Goal: Task Accomplishment & Management: Complete application form

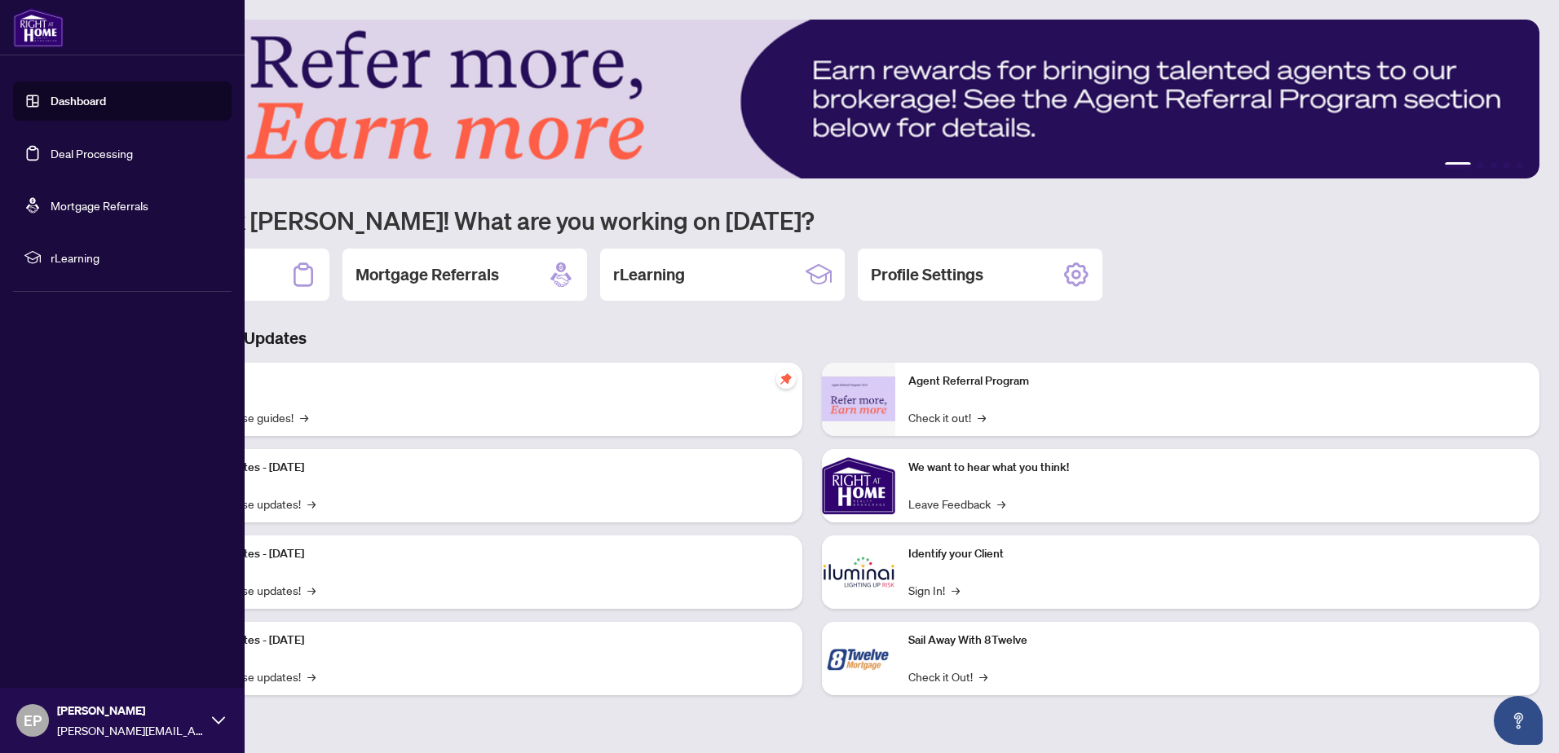
click at [71, 146] on link "Deal Processing" at bounding box center [92, 153] width 82 height 15
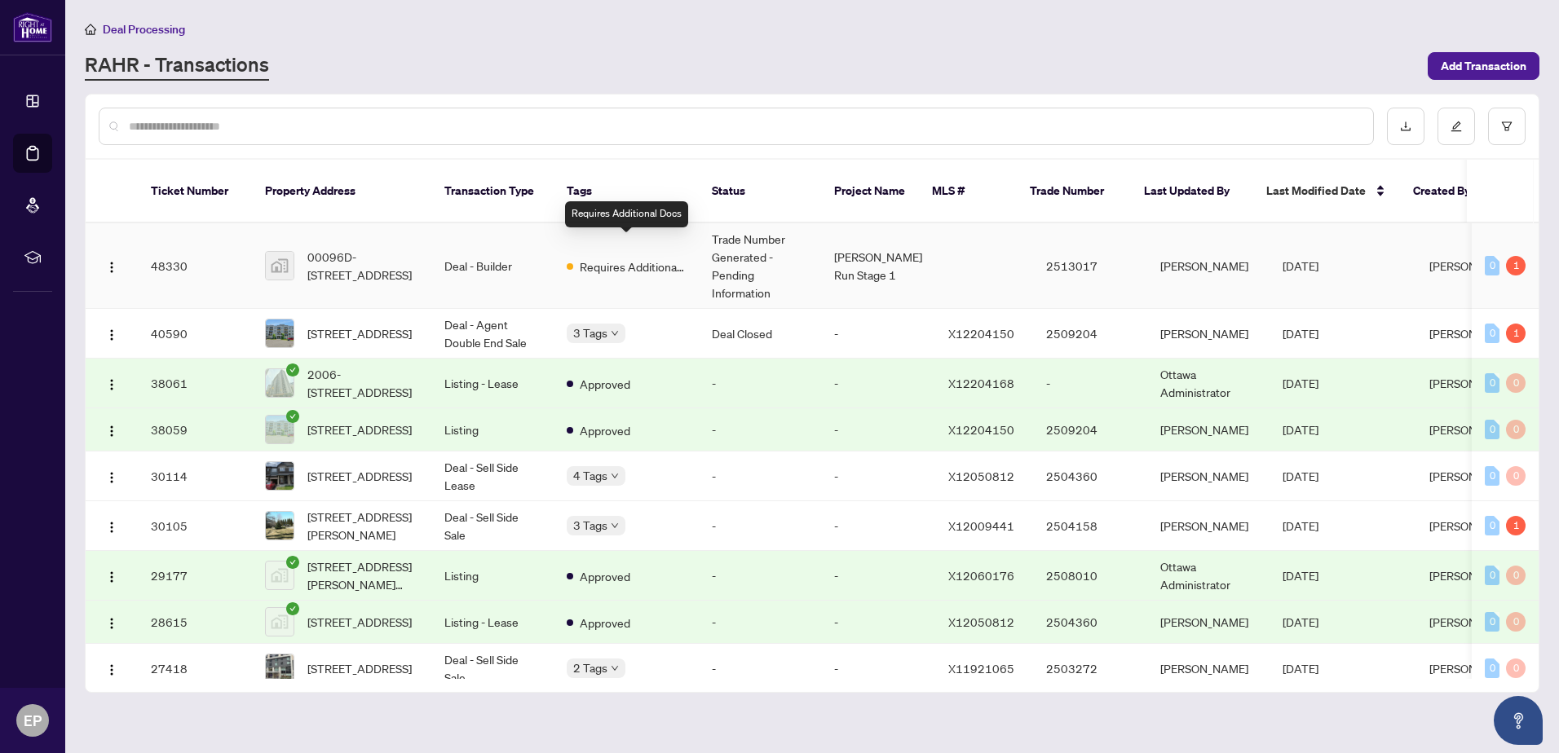
click at [594, 258] on span "Requires Additional Docs" at bounding box center [633, 267] width 106 height 18
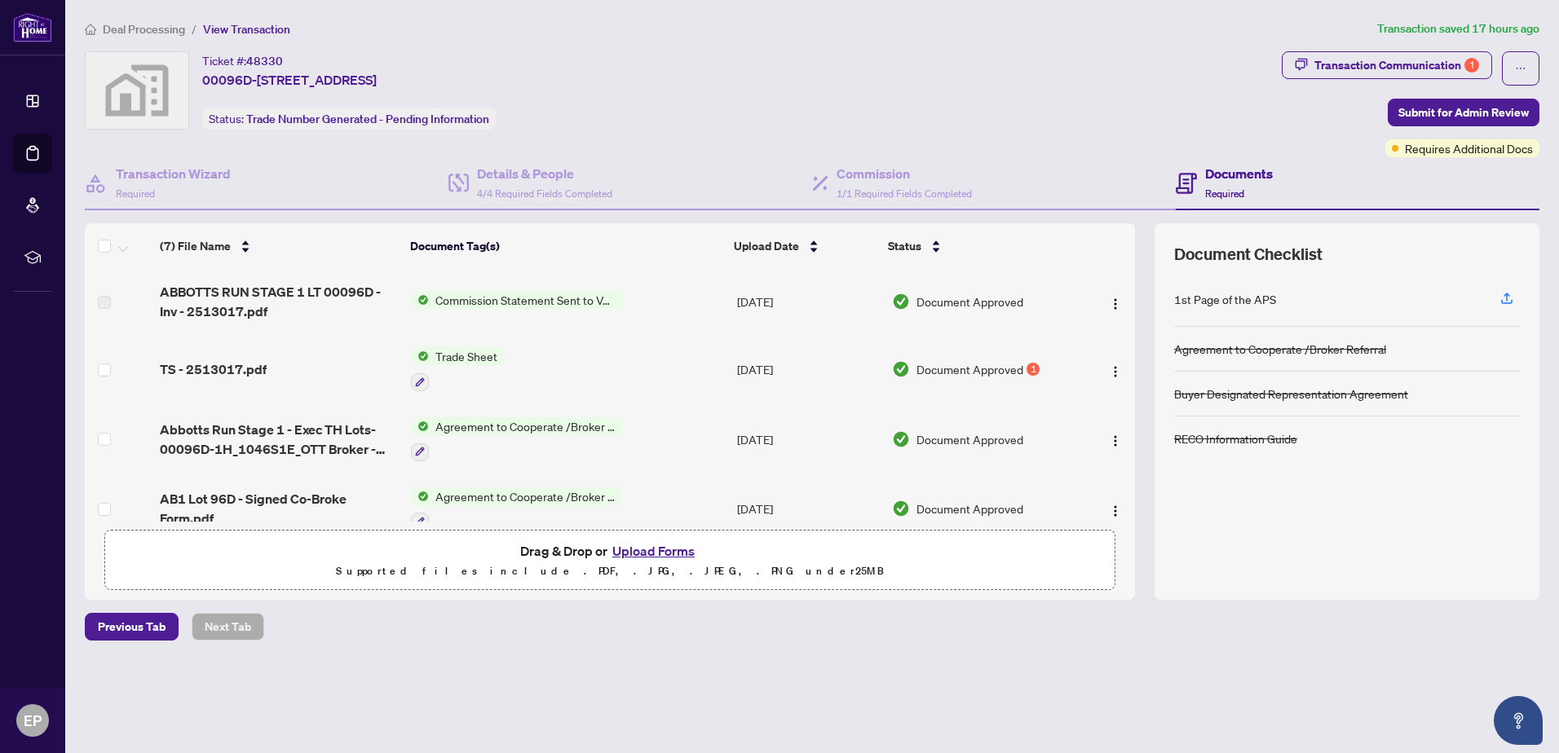
click at [456, 358] on span "Trade Sheet" at bounding box center [466, 356] width 75 height 18
click at [407, 439] on span "Trade Sheet" at bounding box center [421, 437] width 75 height 18
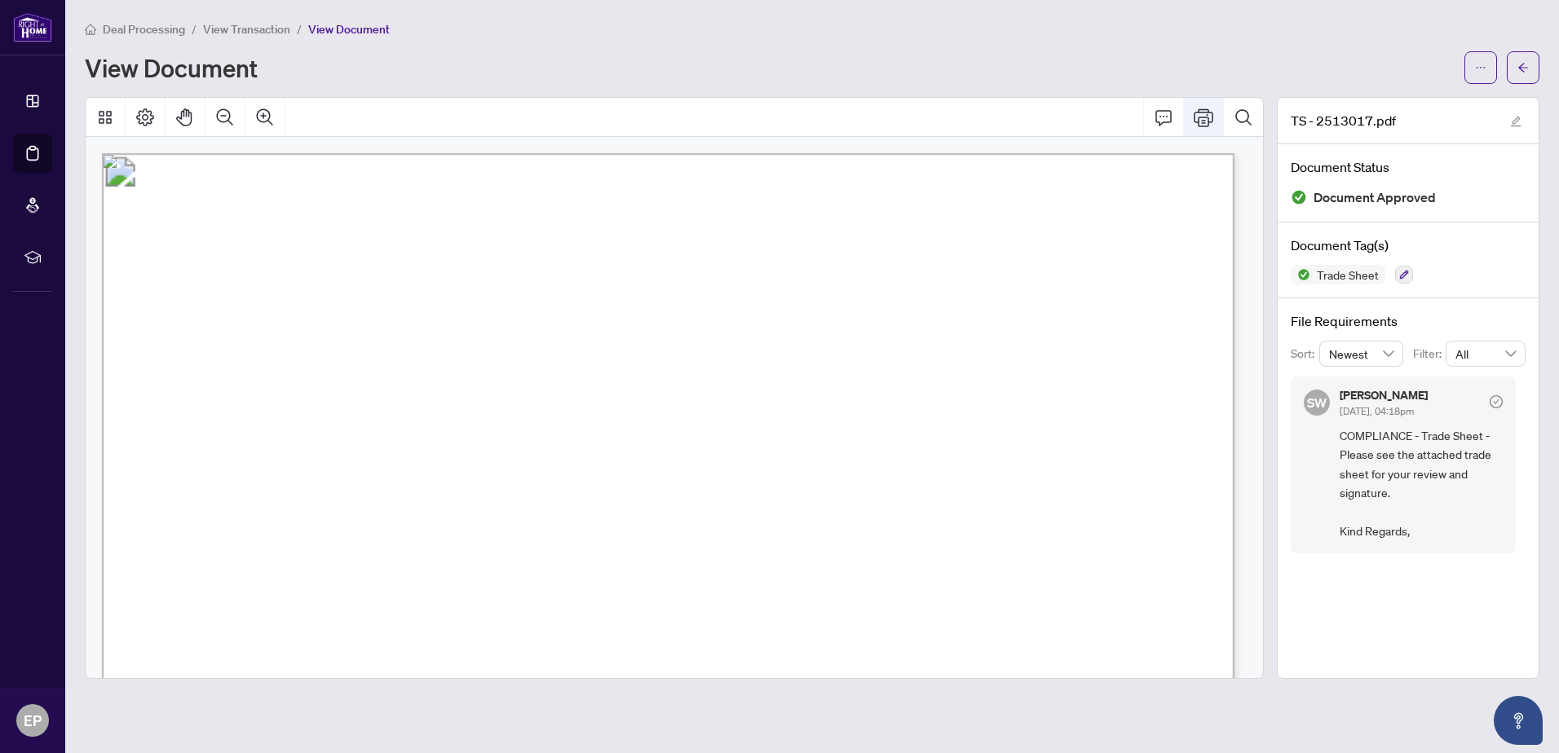
click at [1207, 122] on icon "Print" at bounding box center [1204, 118] width 20 height 20
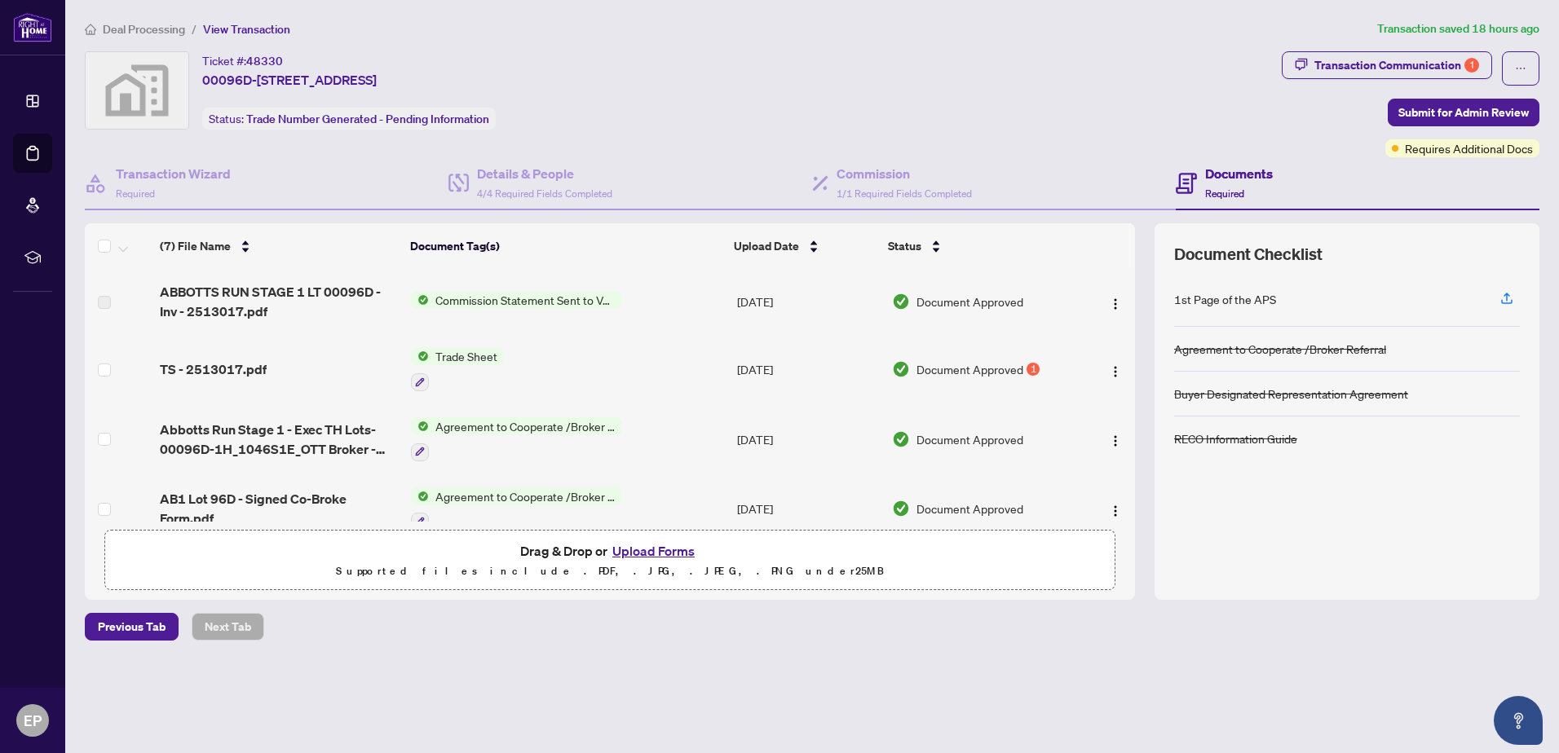
click at [654, 554] on button "Upload Forms" at bounding box center [653, 551] width 92 height 21
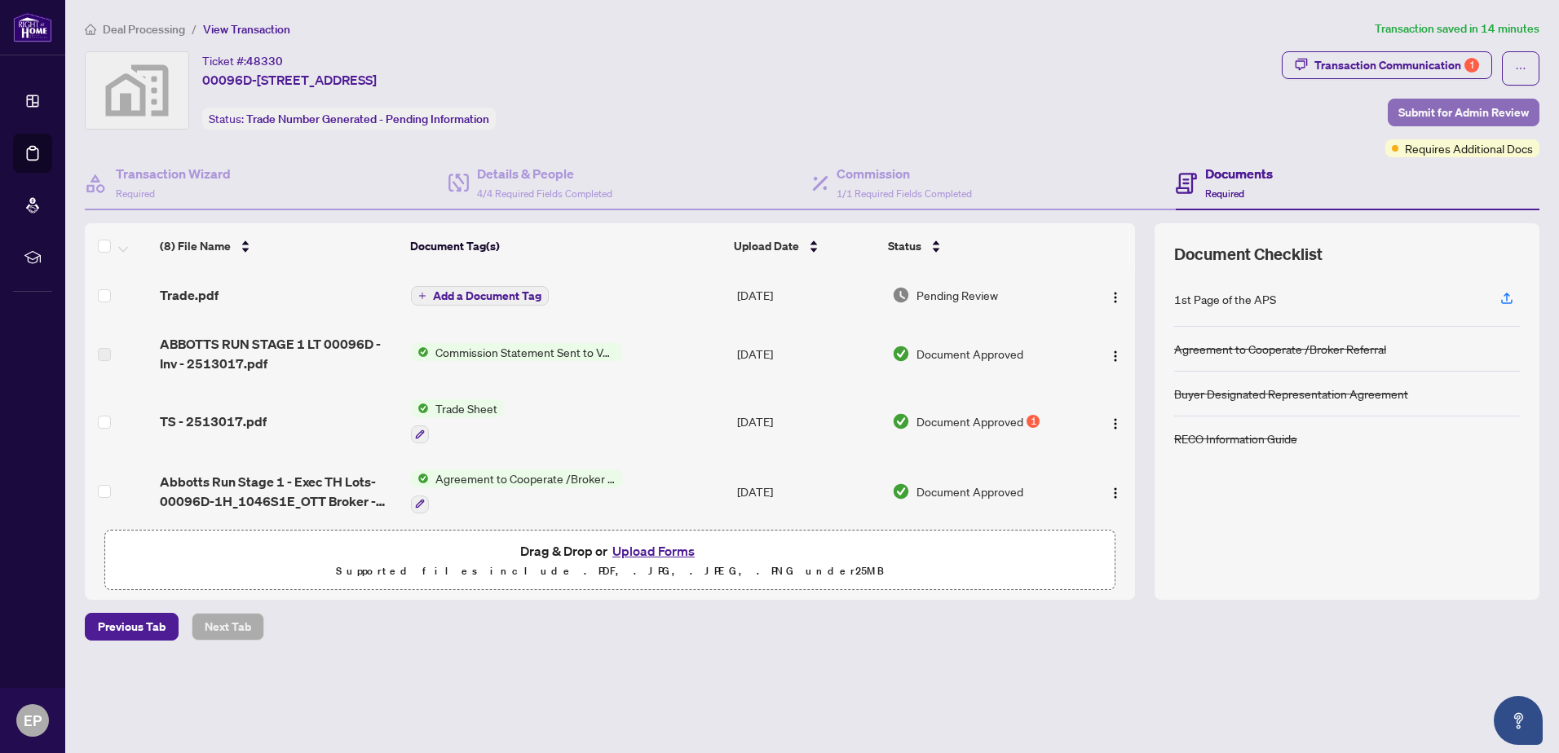
click at [1450, 107] on span "Submit for Admin Review" at bounding box center [1463, 112] width 130 height 26
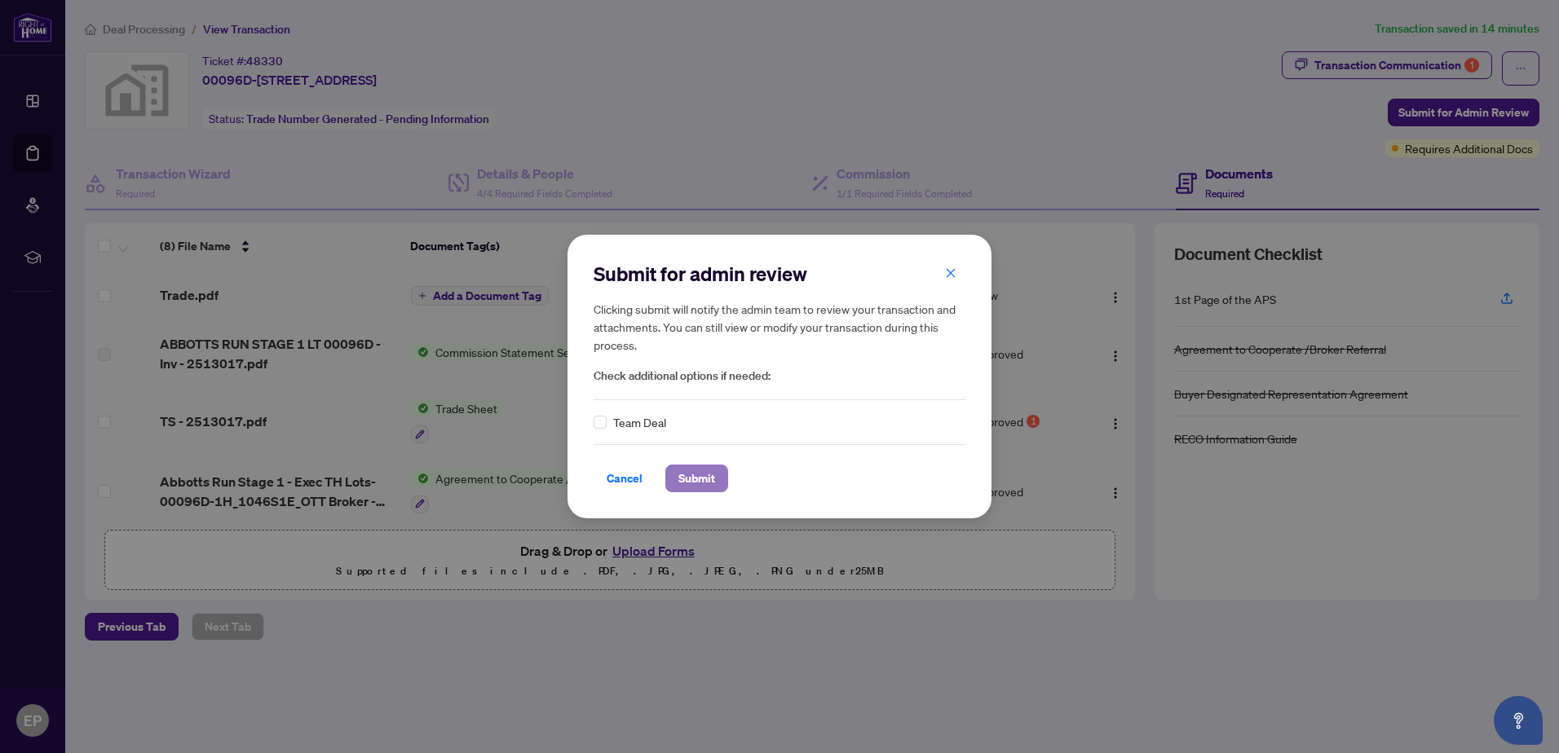
click at [682, 481] on span "Submit" at bounding box center [696, 479] width 37 height 26
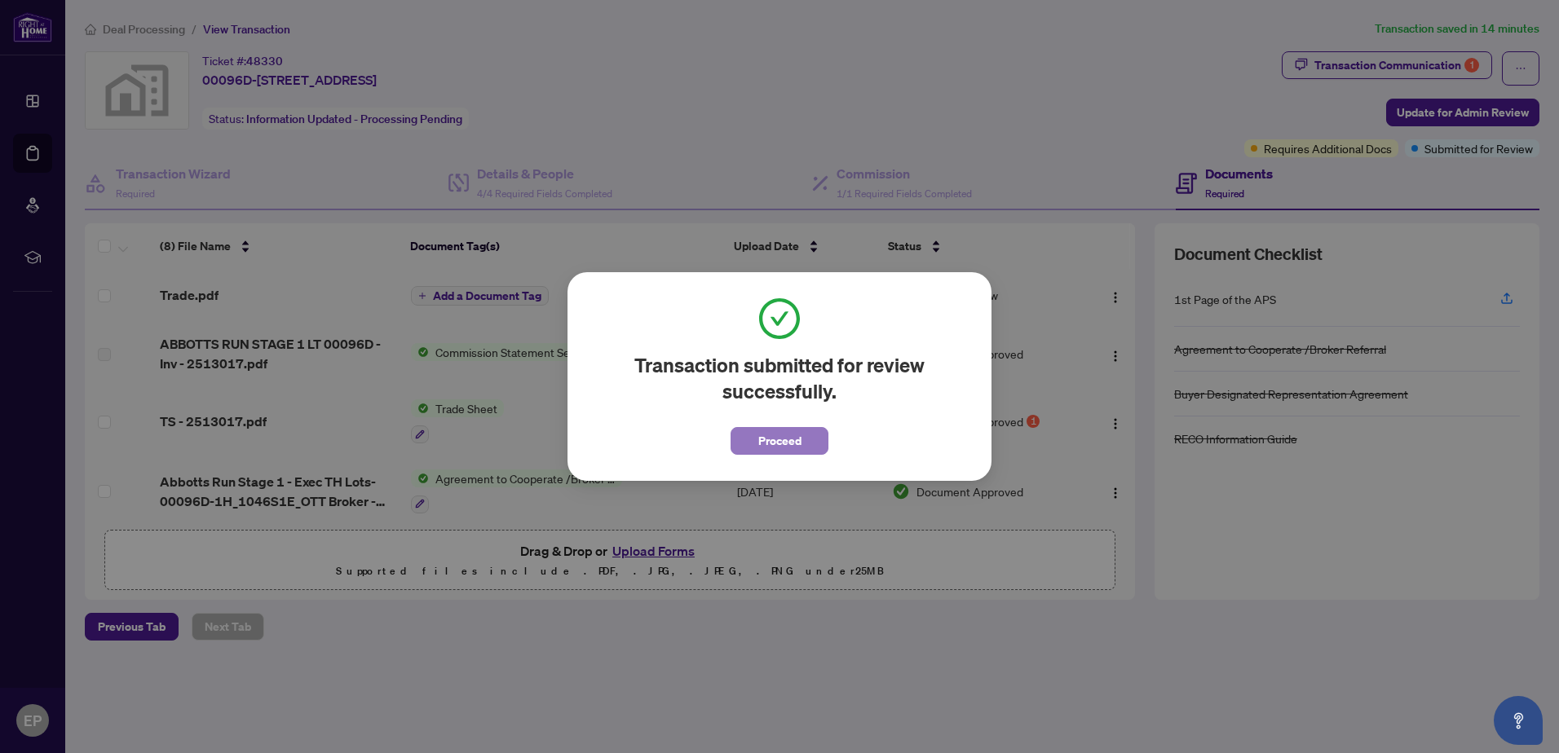
click at [770, 445] on span "Proceed" at bounding box center [779, 441] width 43 height 26
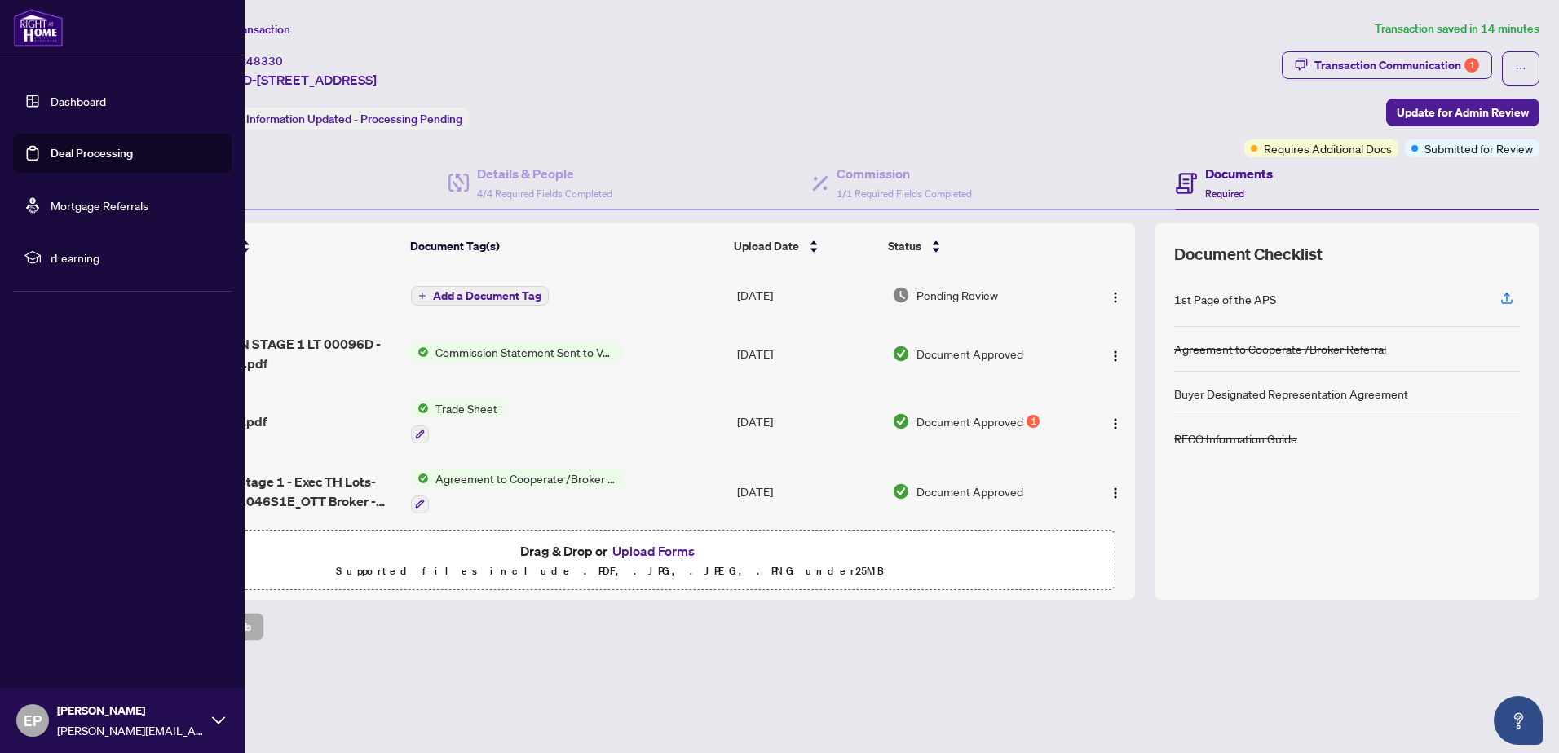
click at [24, 721] on span "EP" at bounding box center [33, 720] width 18 height 23
click at [86, 627] on button "Logout" at bounding box center [122, 624] width 219 height 28
